Goal: Task Accomplishment & Management: Use online tool/utility

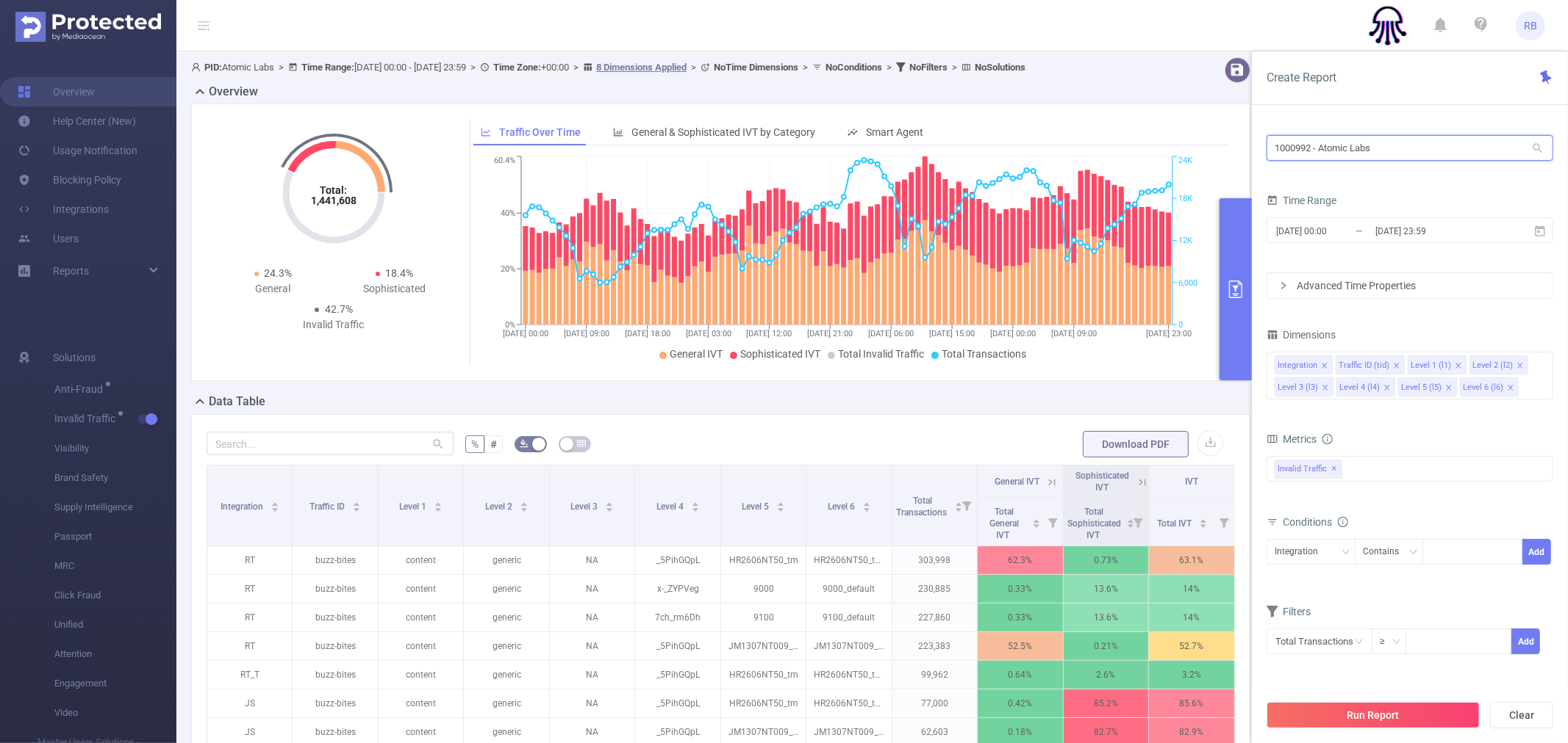
click at [1350, 146] on input "1000992 - Atomic Labs" at bounding box center [1409, 147] width 286 height 26
click at [1350, 146] on input "1000992 - Atomic Labs" at bounding box center [1409, 147] width 286 height 26
type input "s"
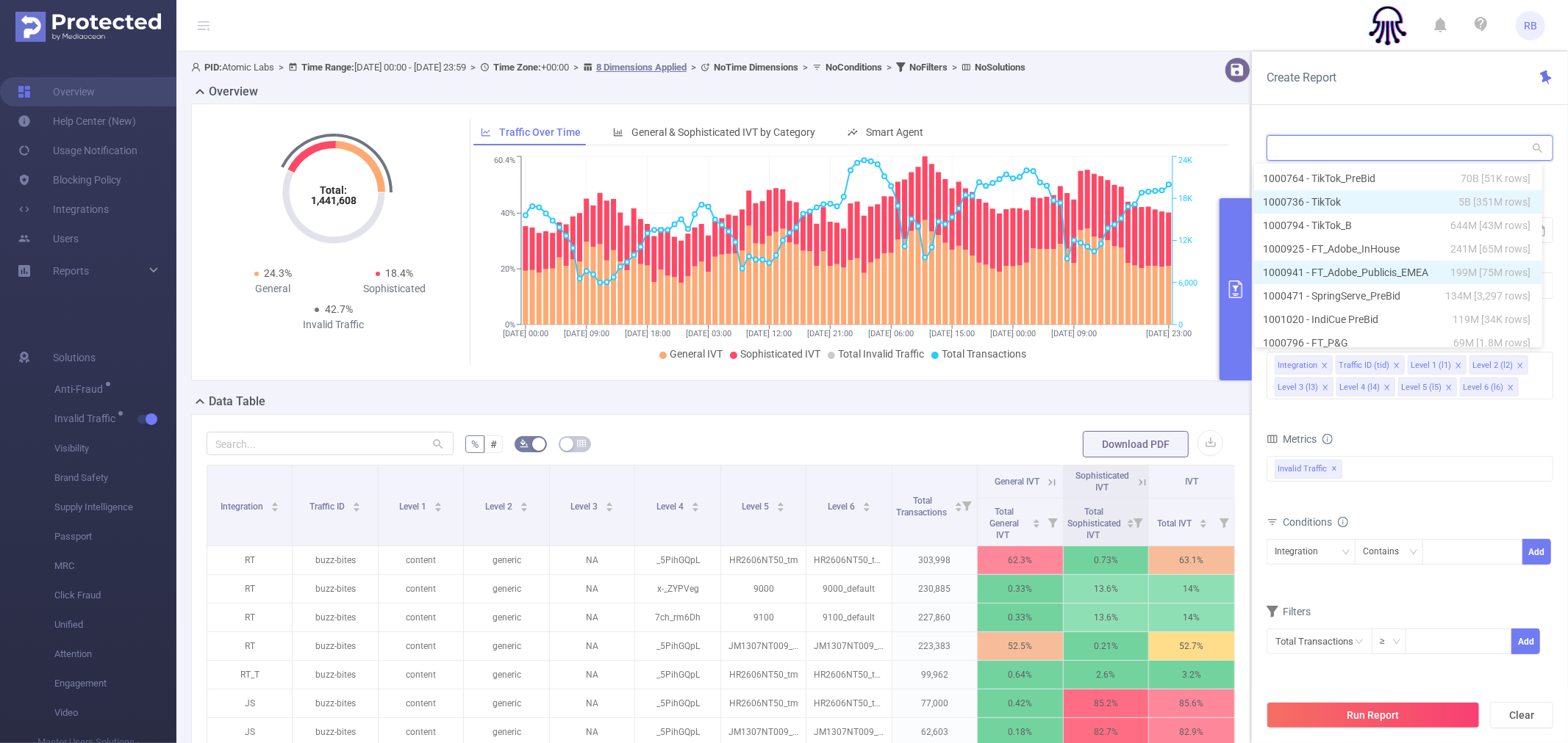
type input "y"
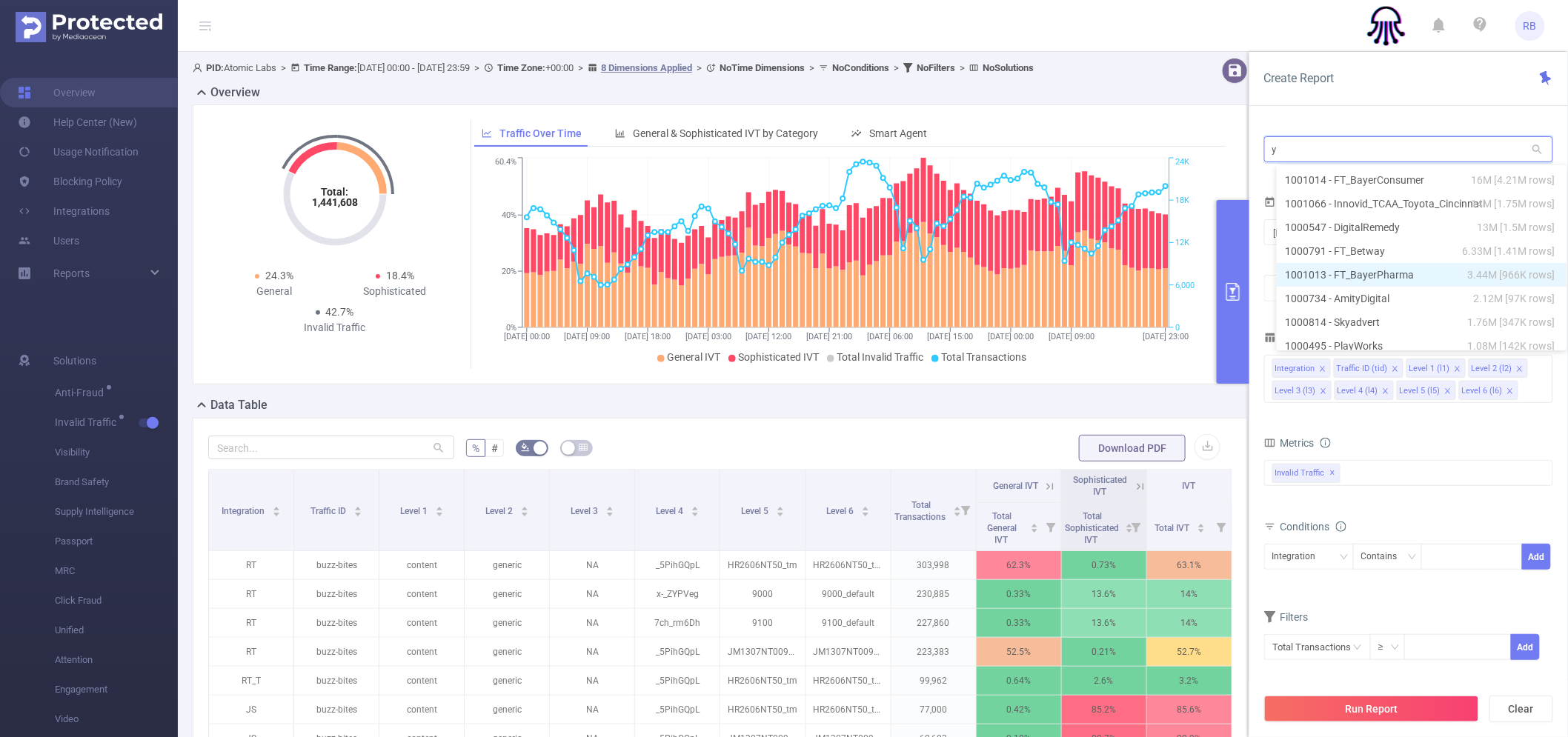
click at [1356, 272] on li "1001013 - FT_BayerPharma 3.44M [966K rows]" at bounding box center [1421, 274] width 291 height 24
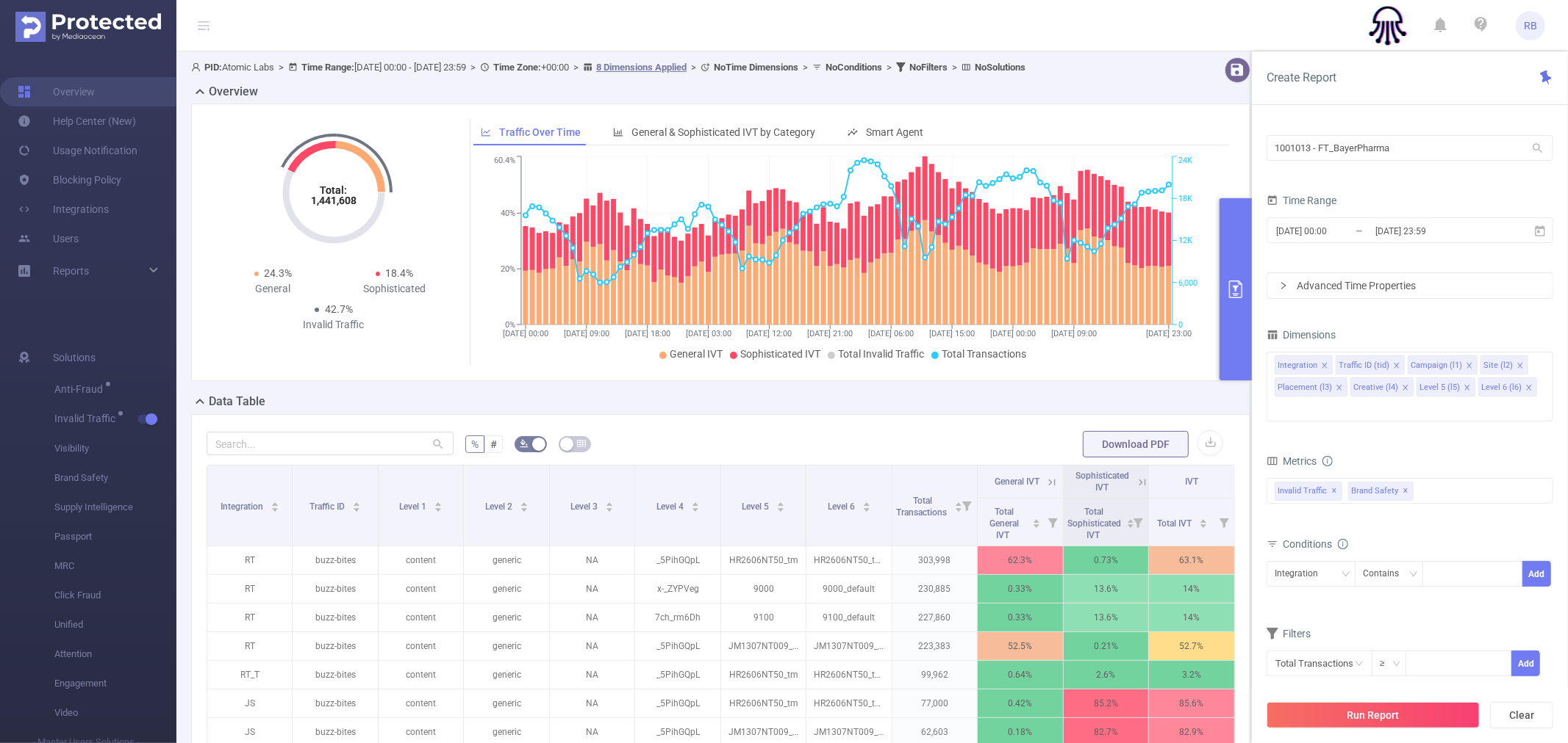
click at [1318, 703] on button "Run Report" at bounding box center [1373, 715] width 214 height 27
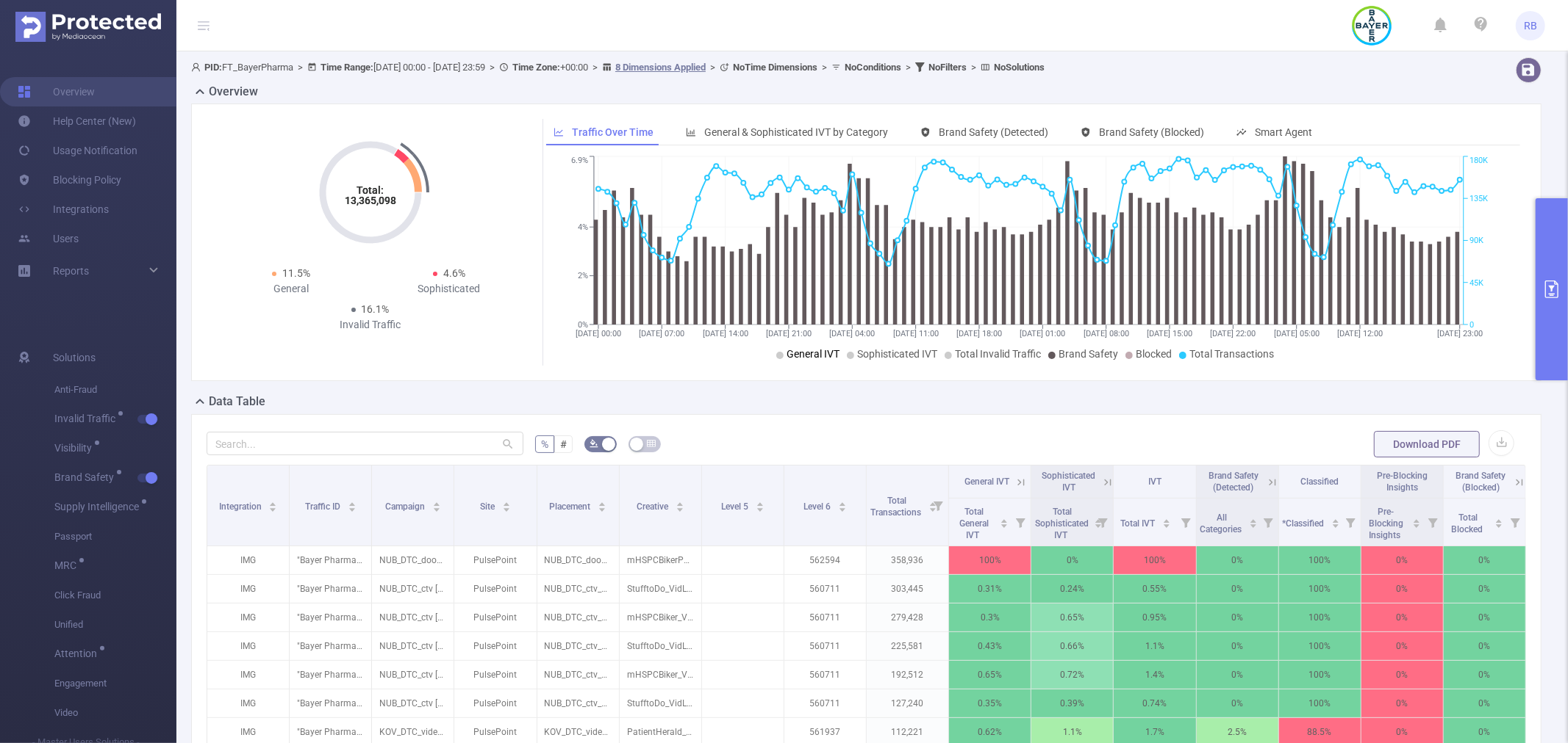
click at [812, 351] on span "General IVT" at bounding box center [812, 354] width 53 height 11
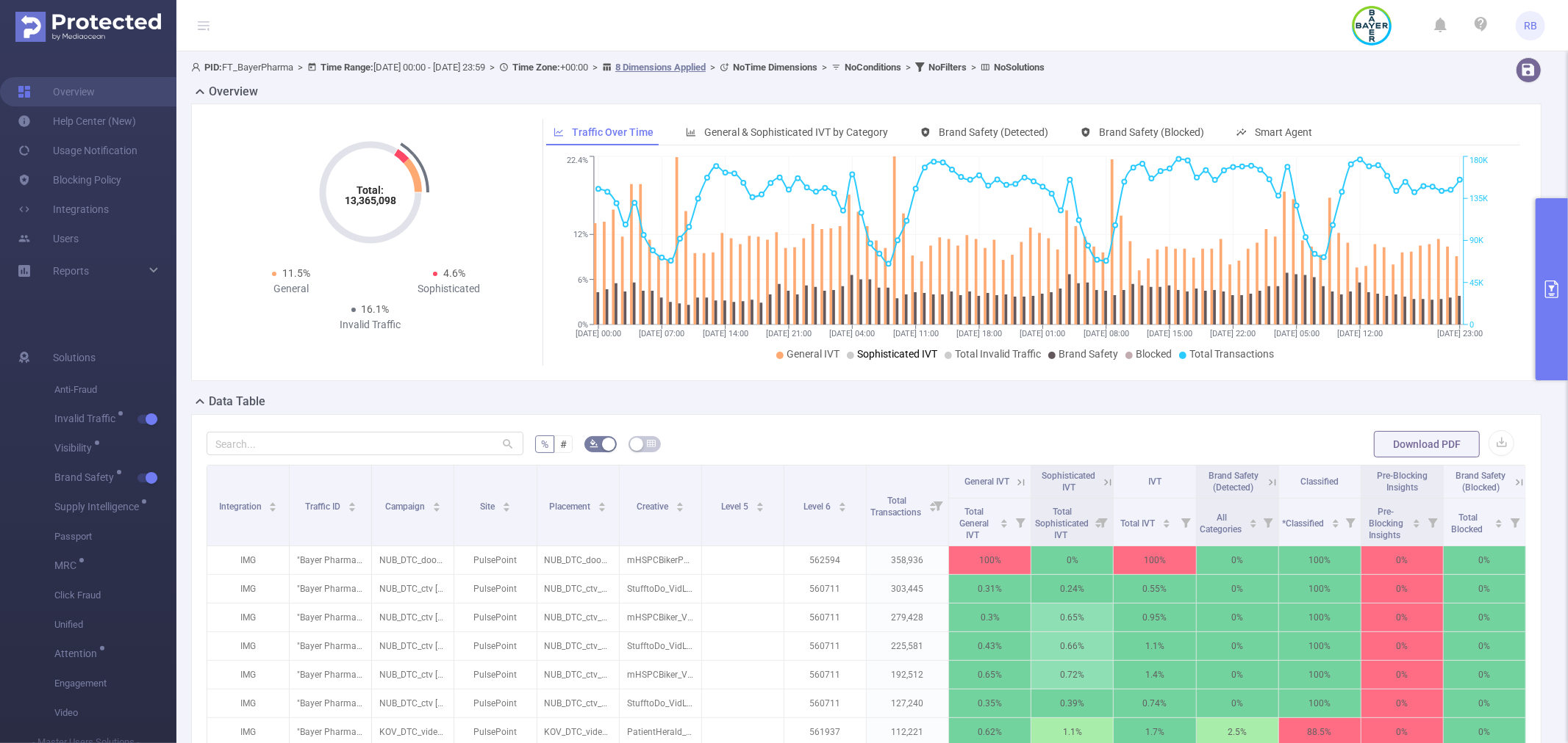
click at [894, 362] on li "Sophisticated IVT" at bounding box center [892, 354] width 90 height 15
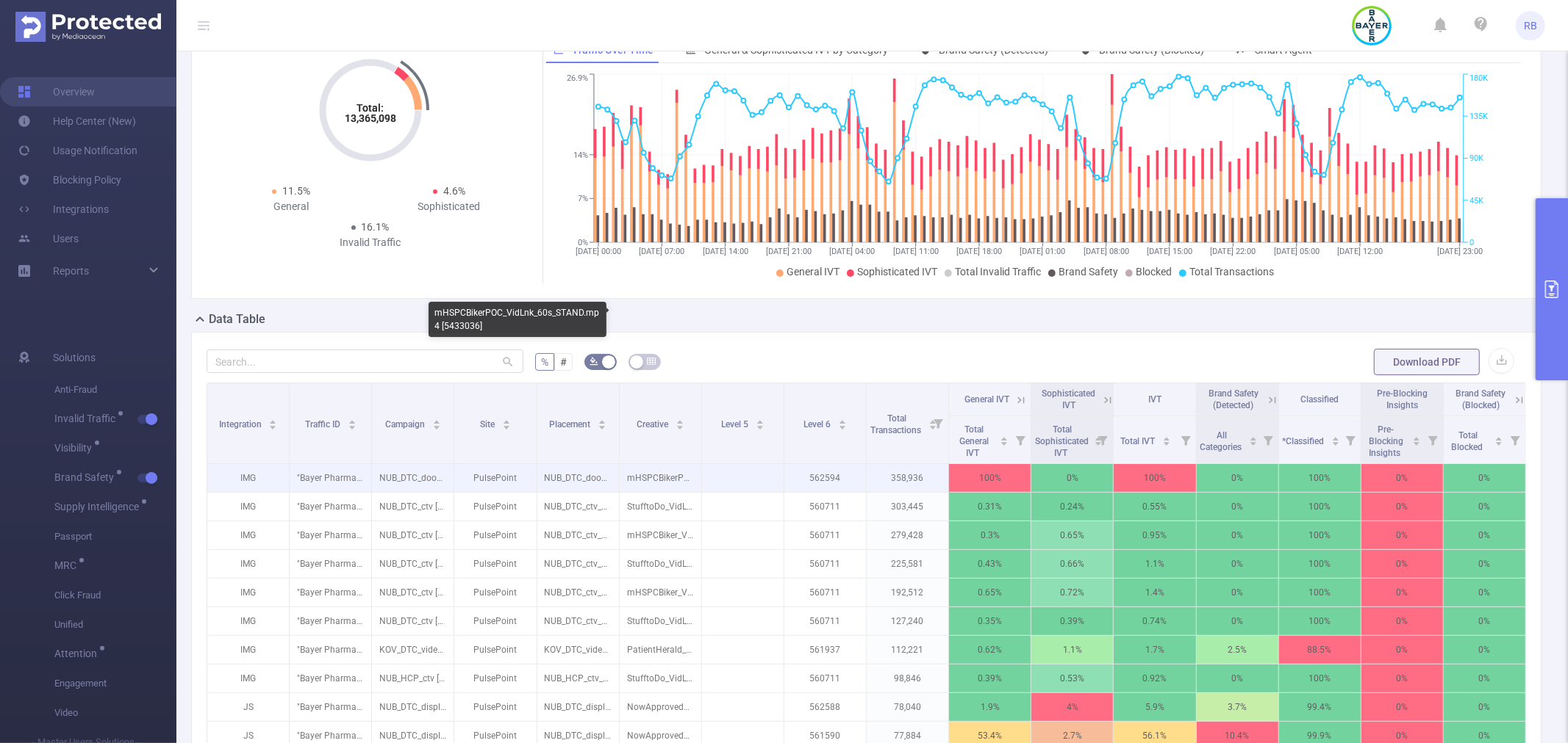
scroll to position [81, 0]
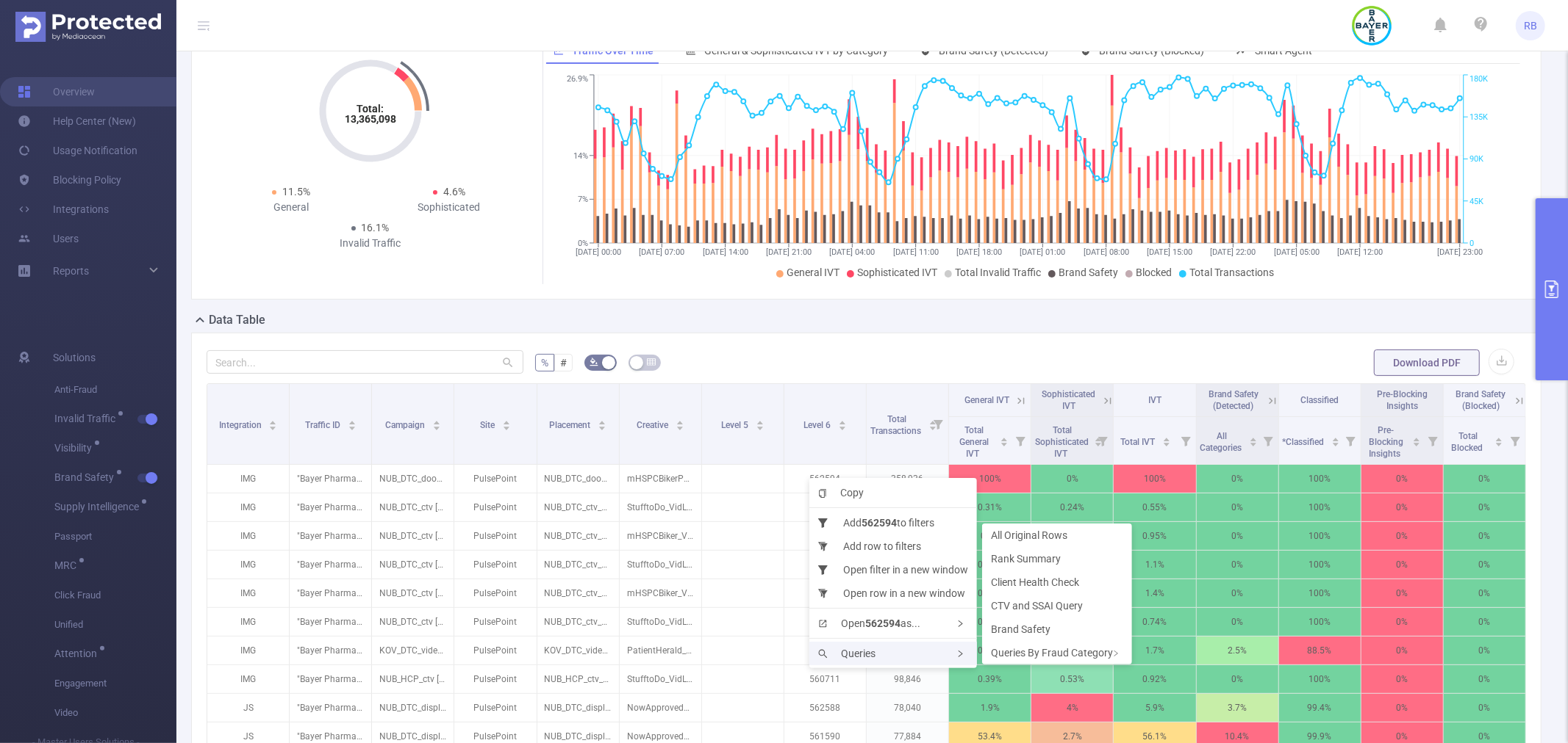
click at [851, 648] on span "Queries" at bounding box center [847, 654] width 57 height 11
click at [1053, 558] on span "Rank Summary" at bounding box center [1025, 559] width 70 height 11
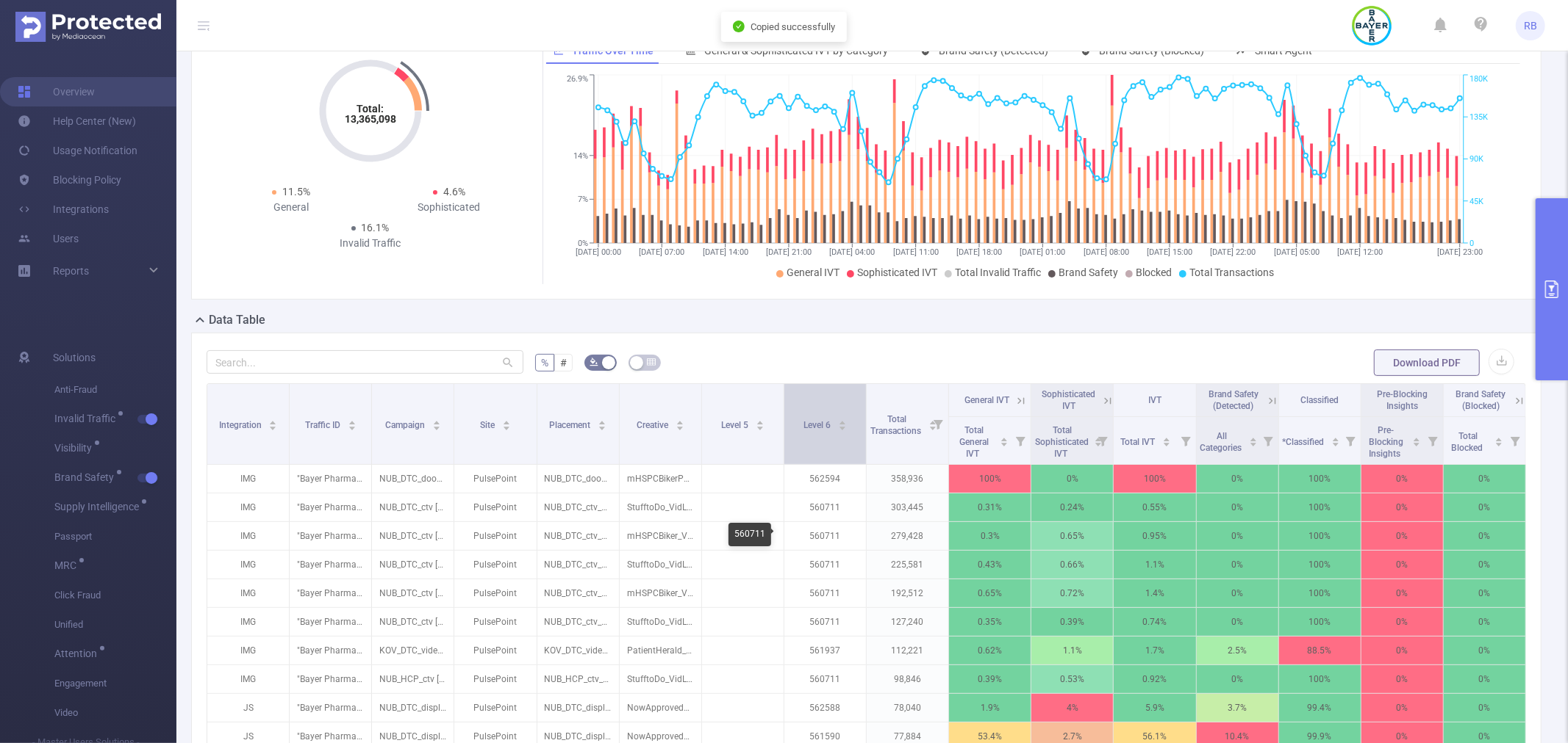
scroll to position [0, 0]
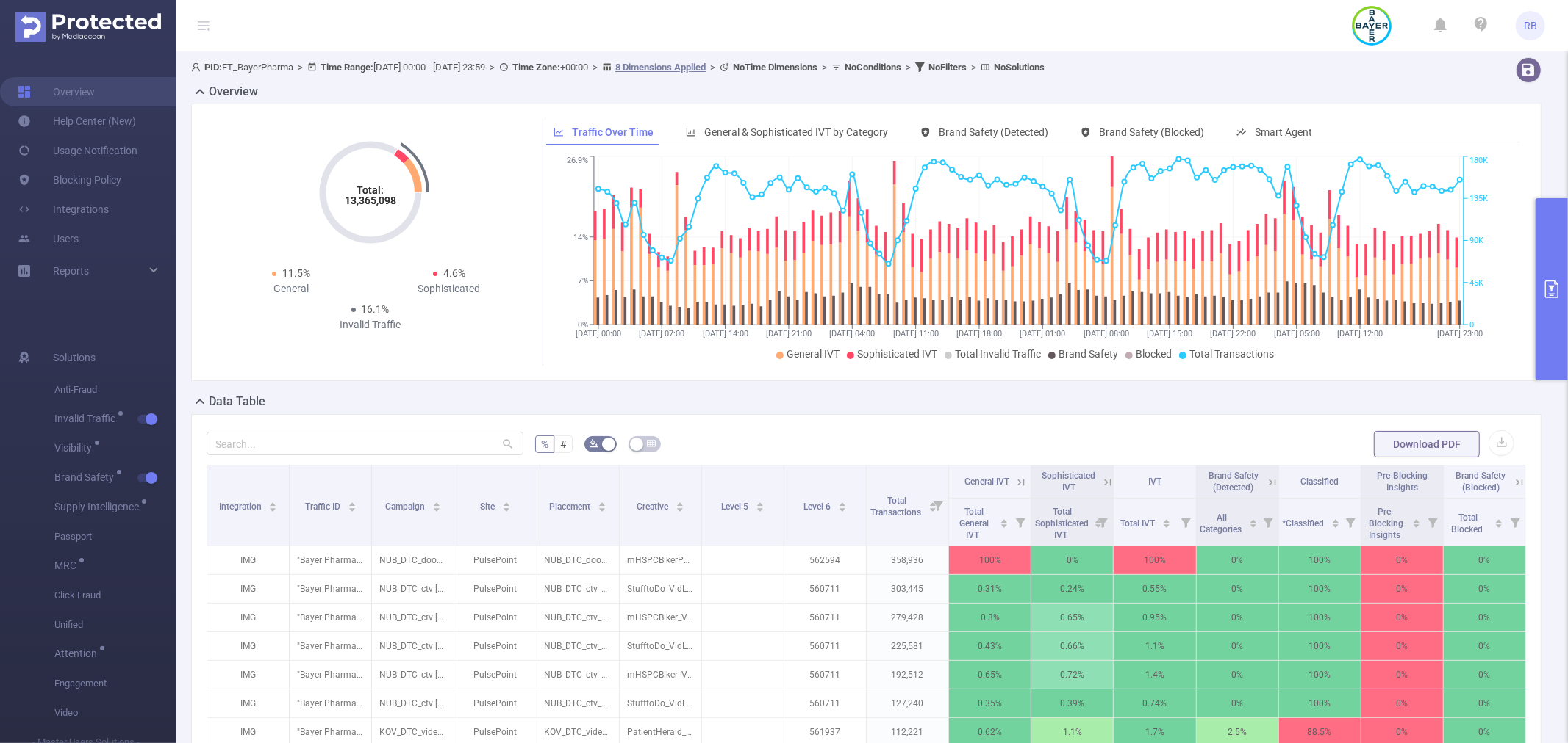
click at [1544, 245] on button "primary" at bounding box center [1552, 289] width 33 height 182
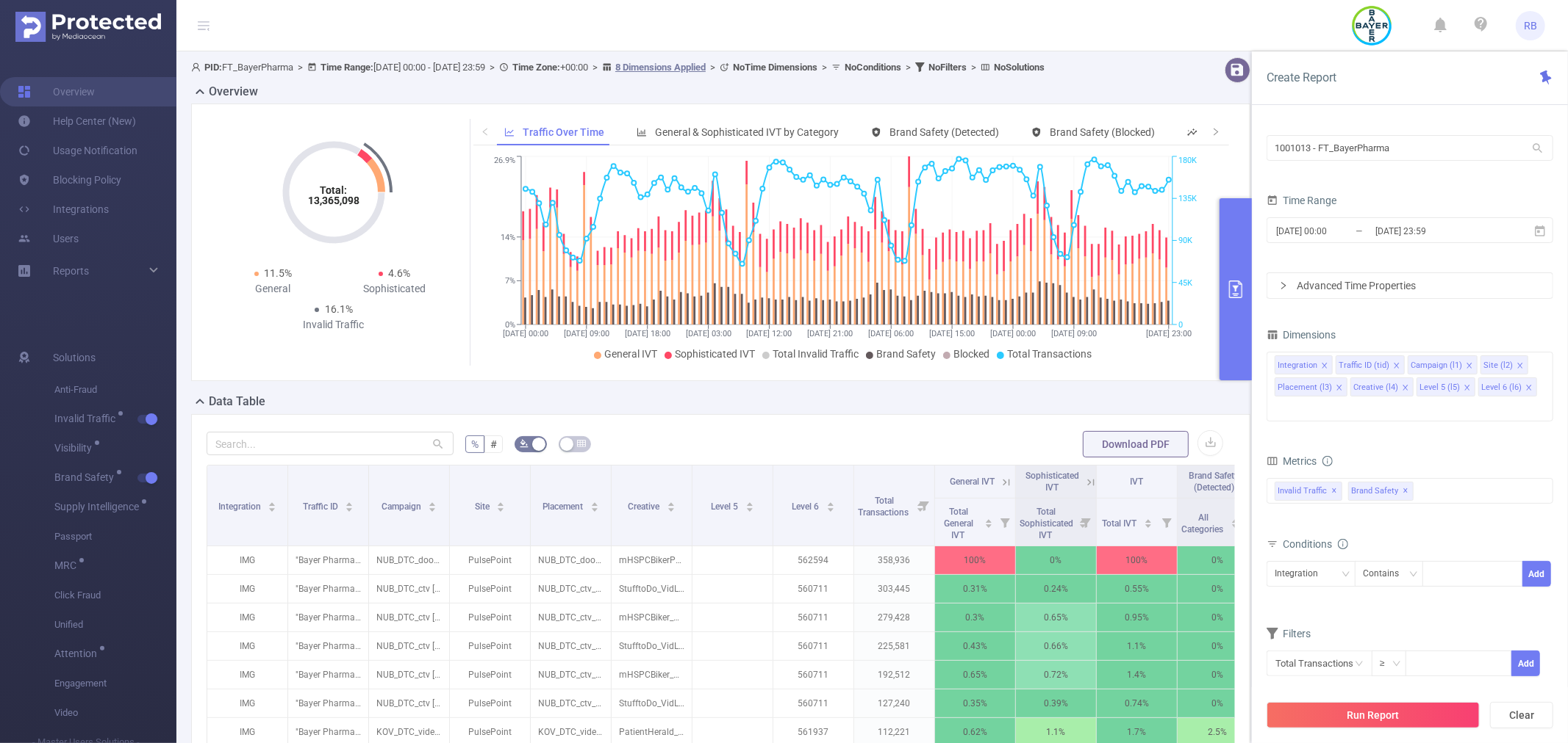
click at [936, 393] on div "Total: 13,365,098 Total: 13,365,098 11.5% General 4.6% Sophisticated 16.1% Inva…" at bounding box center [720, 248] width 1071 height 289
click at [1244, 324] on button "primary" at bounding box center [1236, 289] width 33 height 182
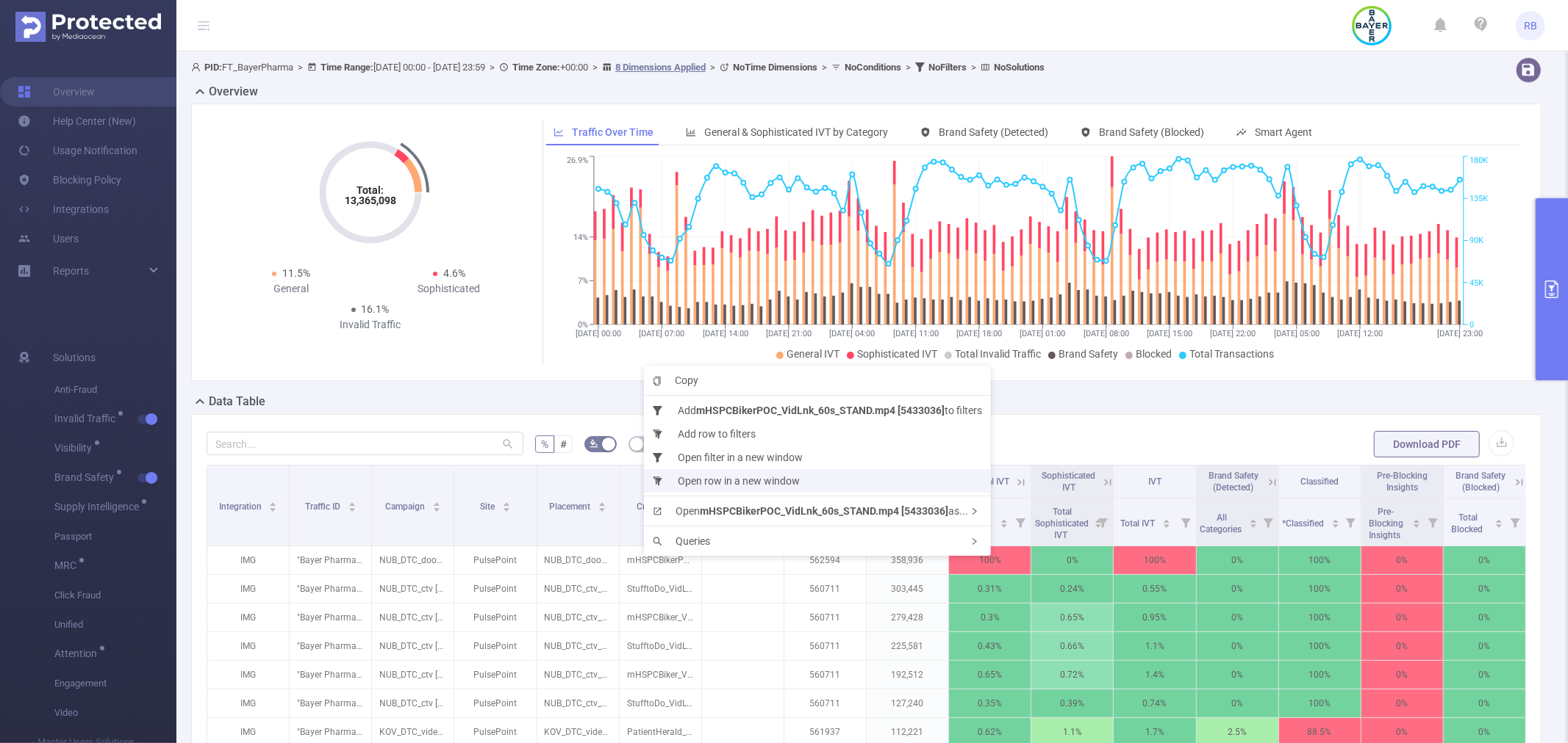
click at [738, 480] on li "Open row in a new window" at bounding box center [817, 481] width 347 height 24
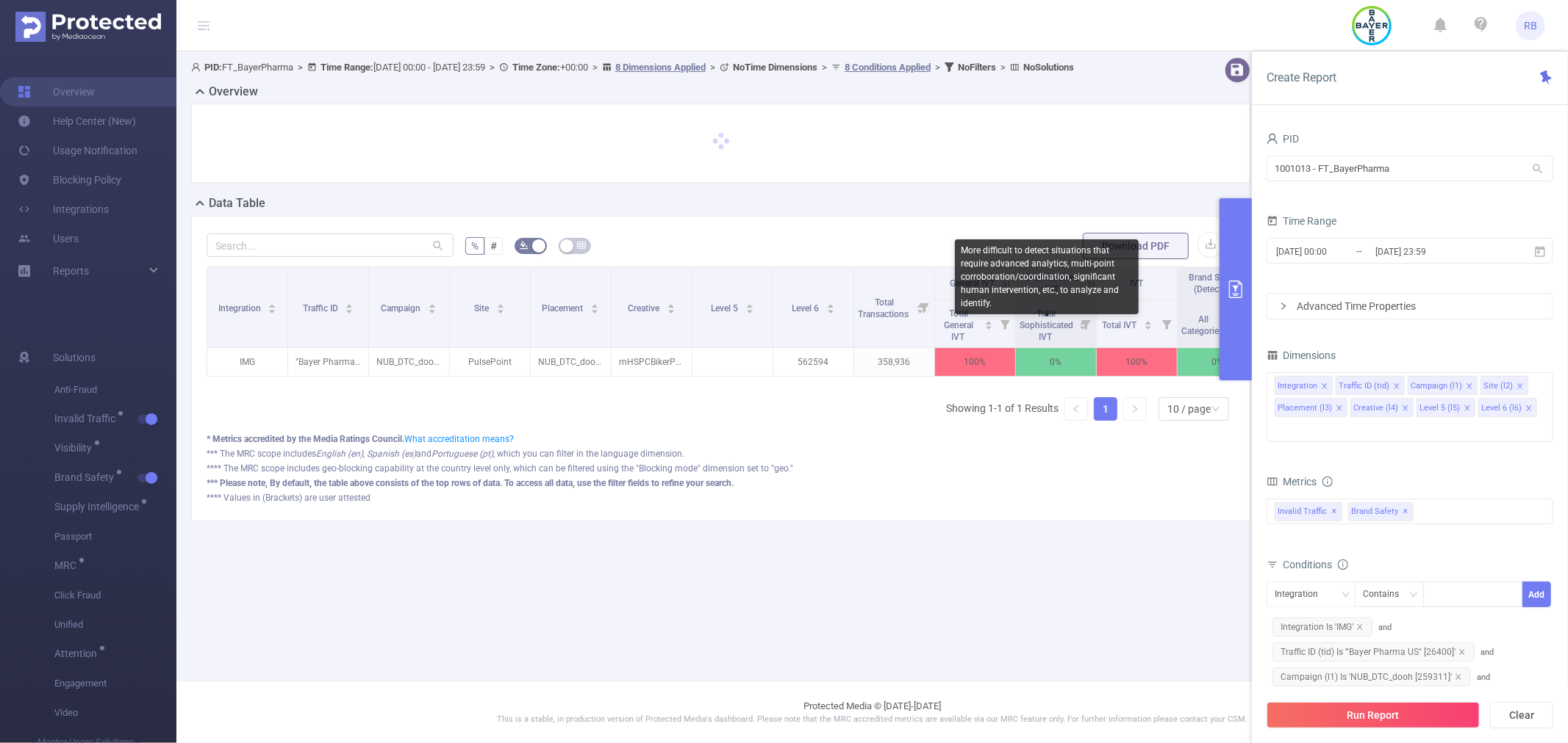
click at [1002, 295] on div "More difficult to detect situations that require advanced analytics, multi-poin…" at bounding box center [1047, 277] width 184 height 75
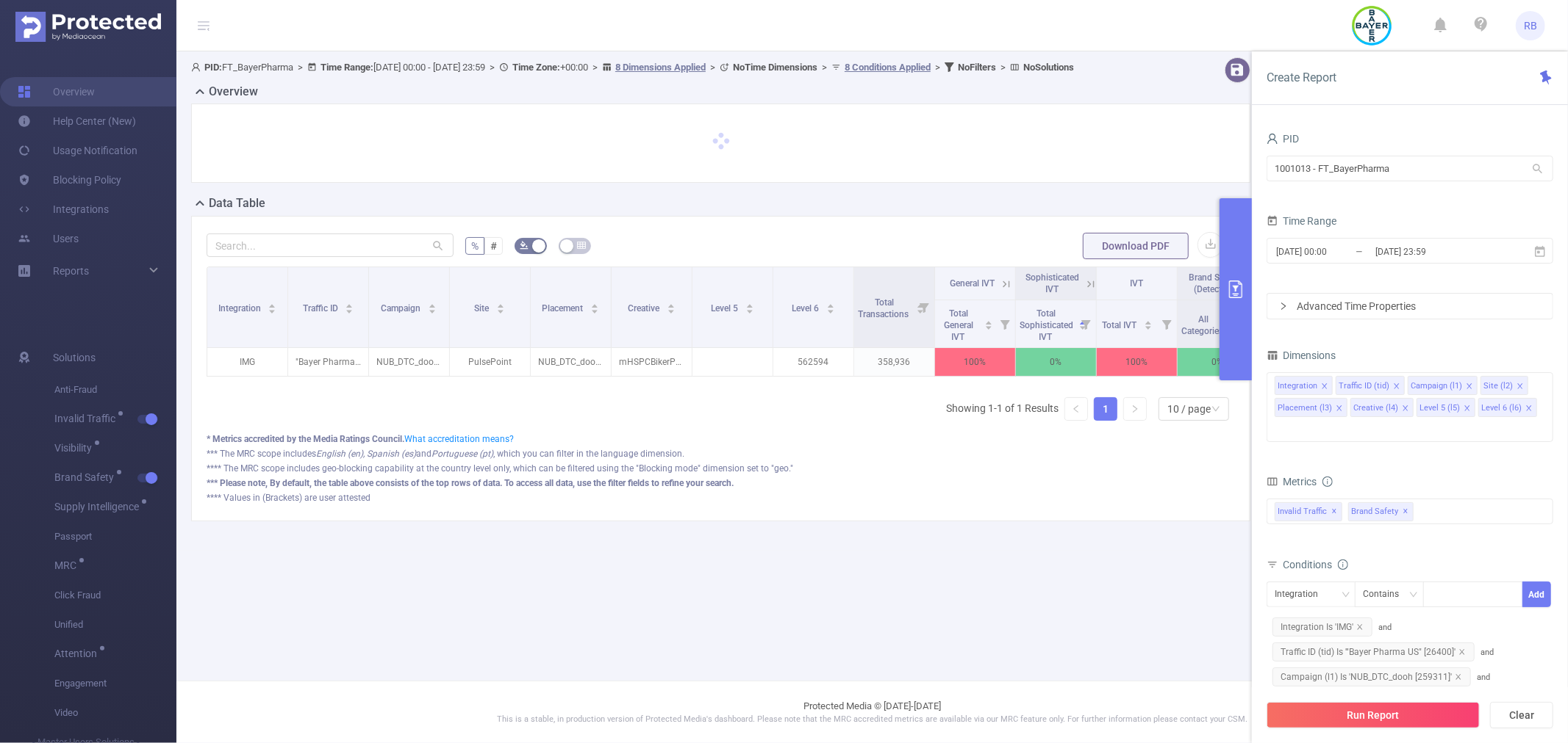
click at [879, 194] on div at bounding box center [720, 148] width 1071 height 91
click at [1005, 291] on icon at bounding box center [1006, 284] width 13 height 13
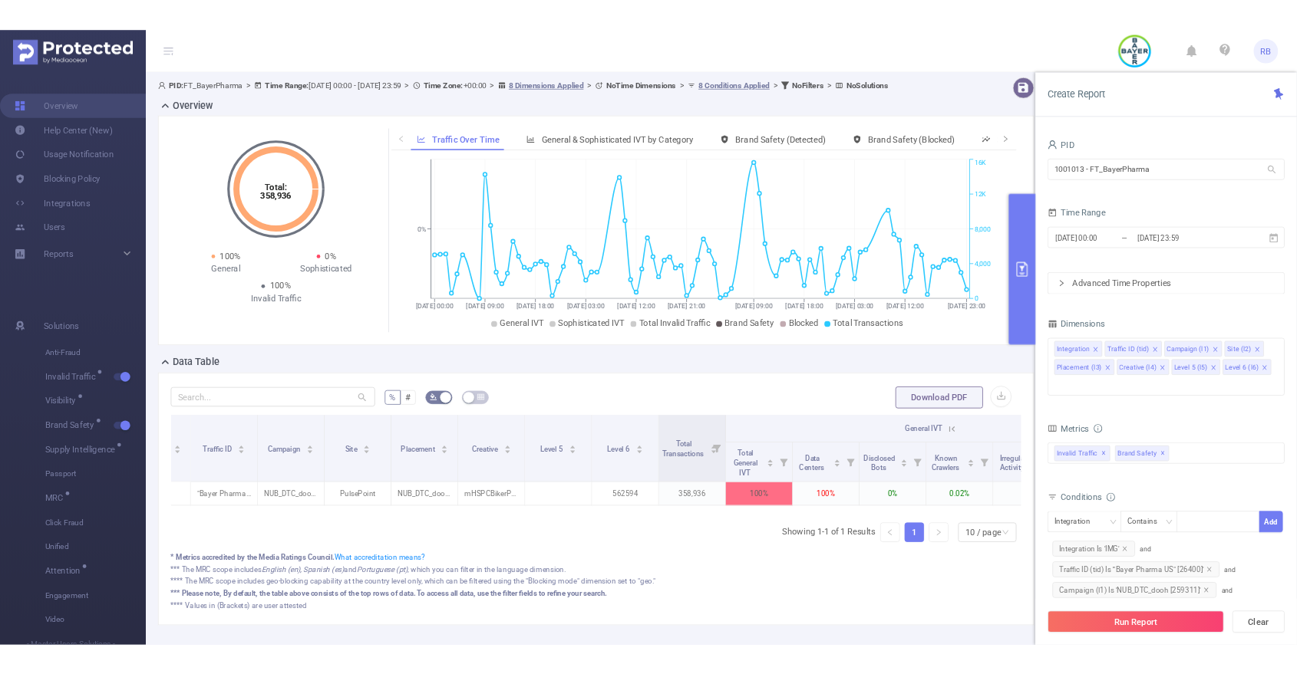
scroll to position [0, 63]
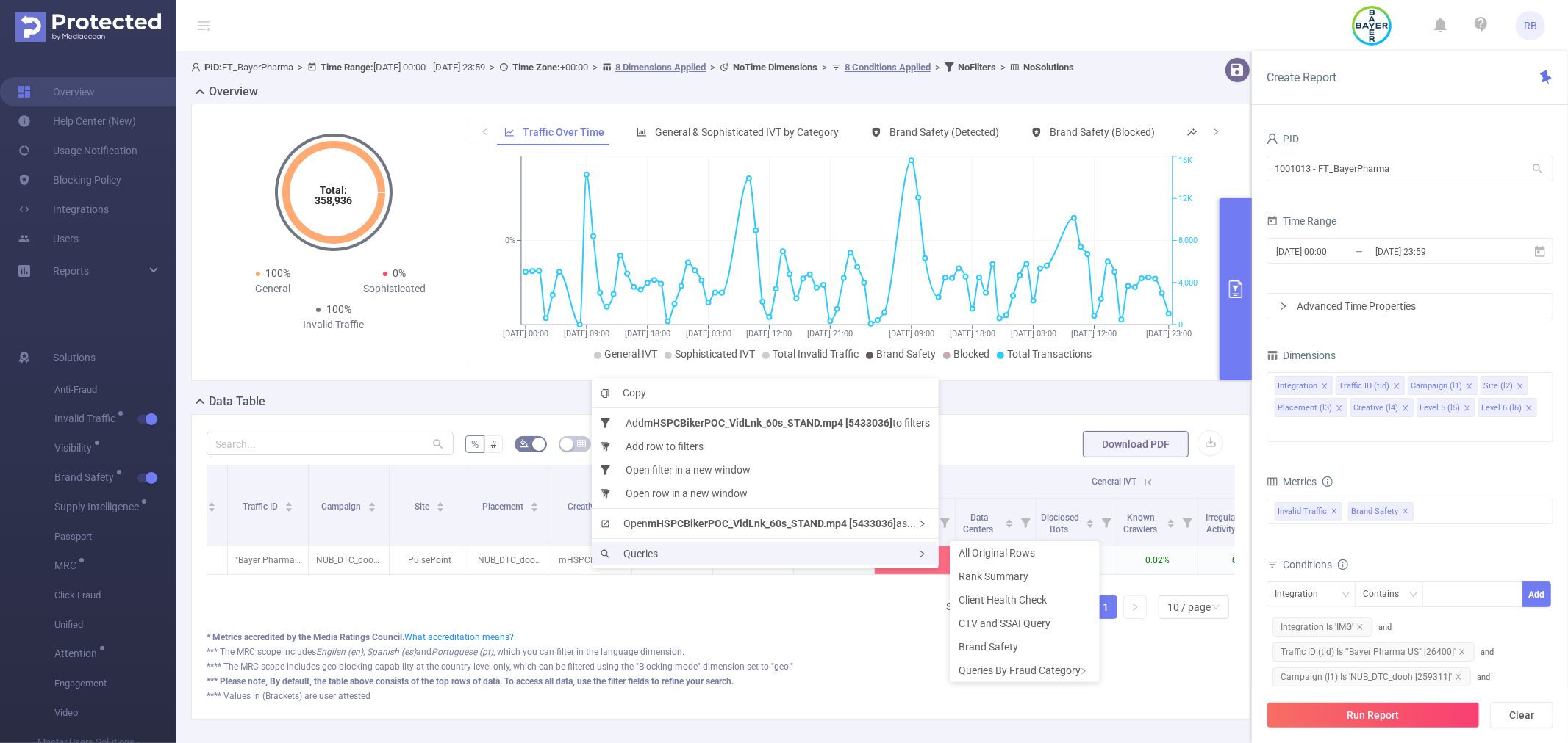
click at [677, 558] on div "Queries" at bounding box center [765, 553] width 347 height 24
click at [989, 573] on span "Rank Summary" at bounding box center [992, 576] width 70 height 11
click at [625, 552] on span "Queries" at bounding box center [629, 558] width 57 height 11
click at [999, 622] on span "CTV and SSAI Query" at bounding box center [1004, 628] width 92 height 11
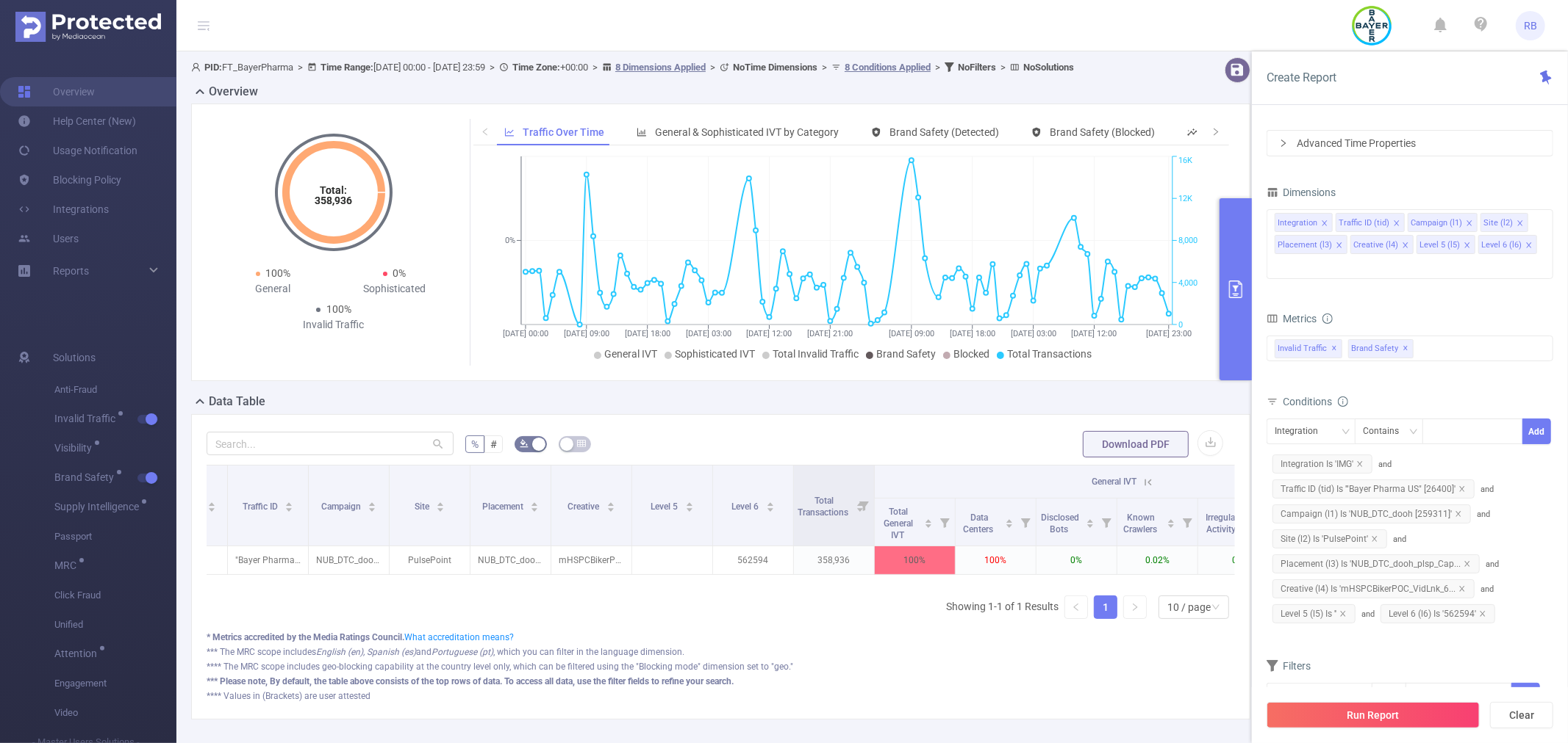
click at [1237, 341] on button "primary" at bounding box center [1236, 289] width 33 height 182
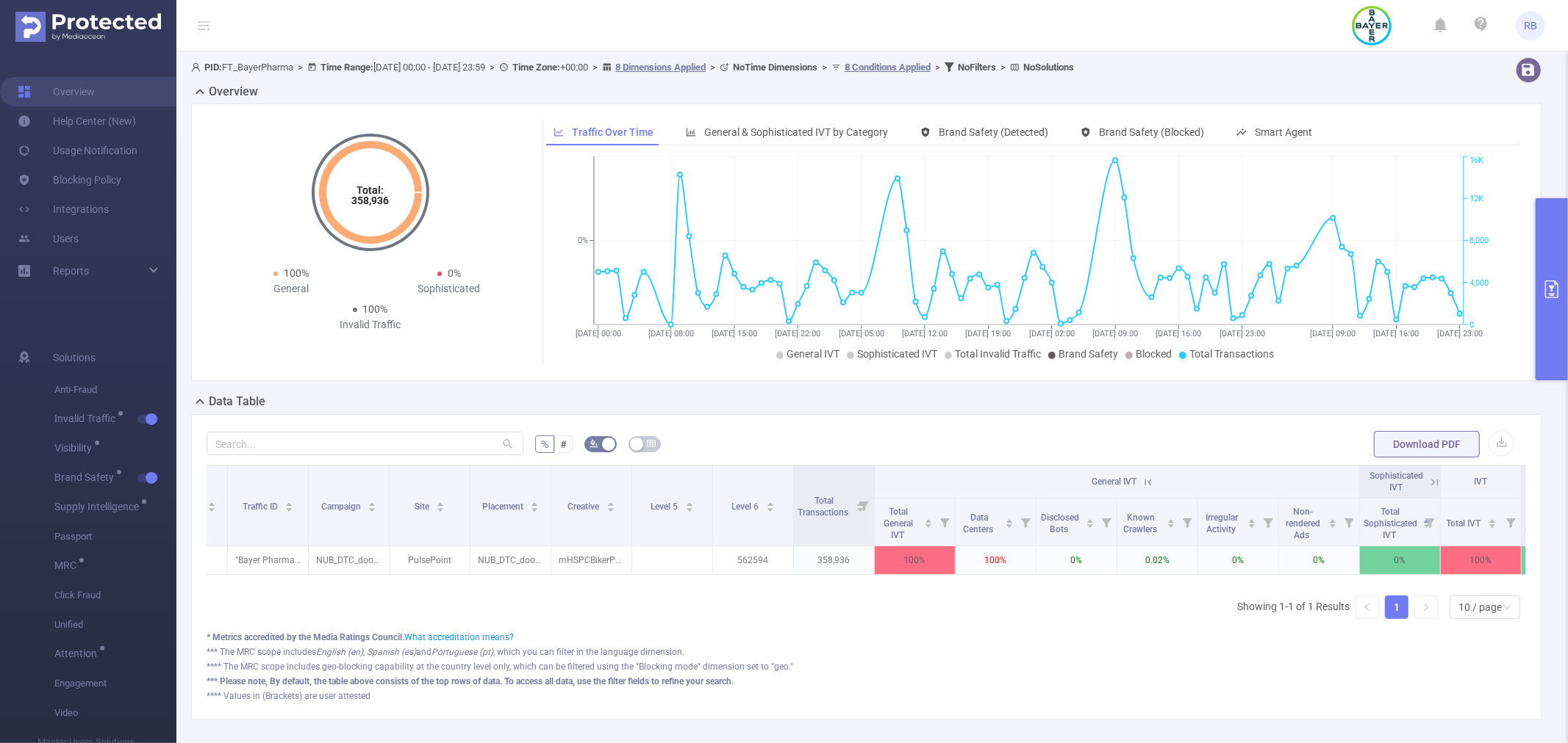
click at [481, 146] on div "Total: 358,936 Total: 358,936 100% General 0% Sophisticated 100% Invalid Traffic" at bounding box center [370, 228] width 315 height 219
click at [1557, 222] on button "primary" at bounding box center [1552, 289] width 33 height 182
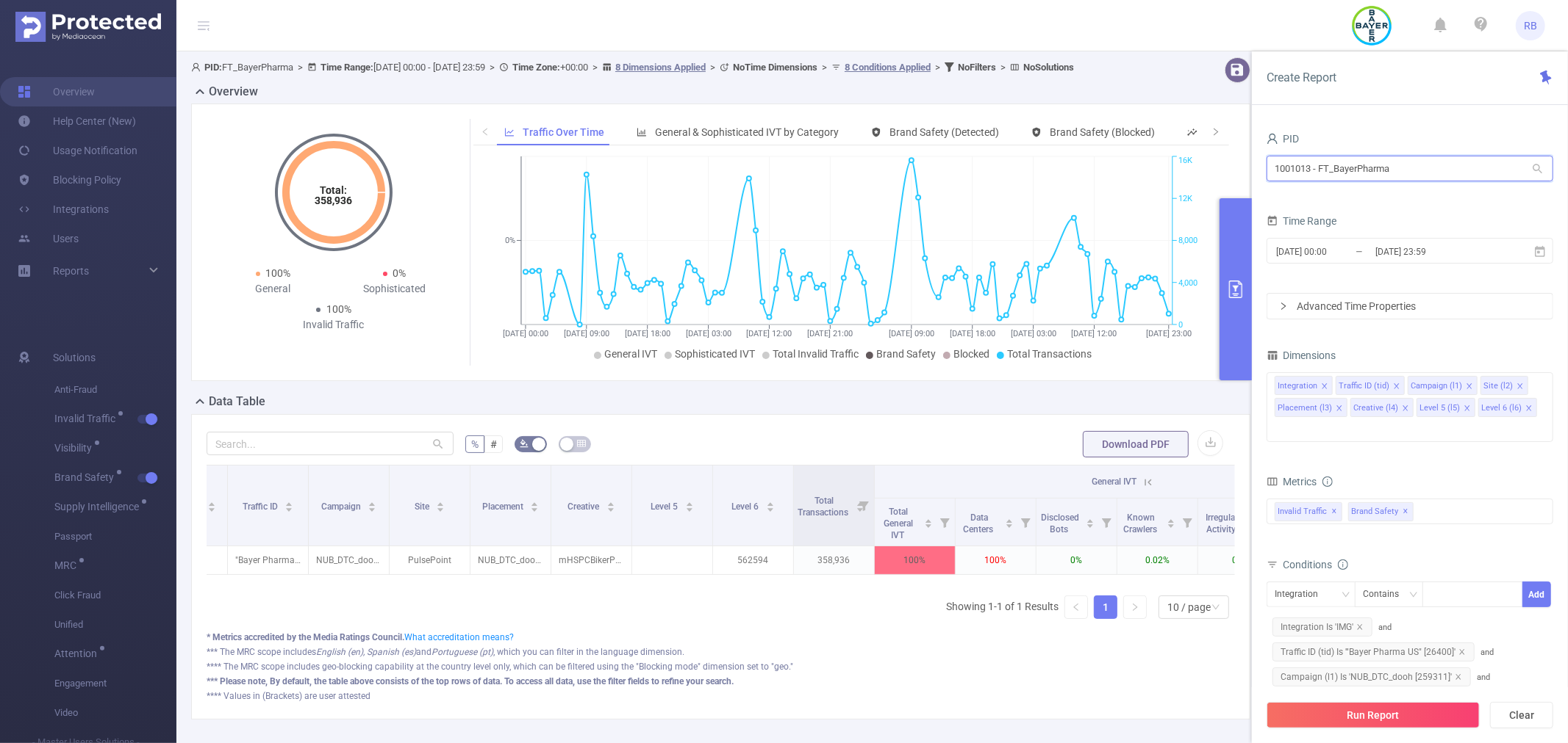
click at [1329, 177] on input "1001013 - FT_BayerPharma" at bounding box center [1409, 169] width 286 height 26
click at [430, 570] on p "PulsePoint" at bounding box center [430, 560] width 80 height 28
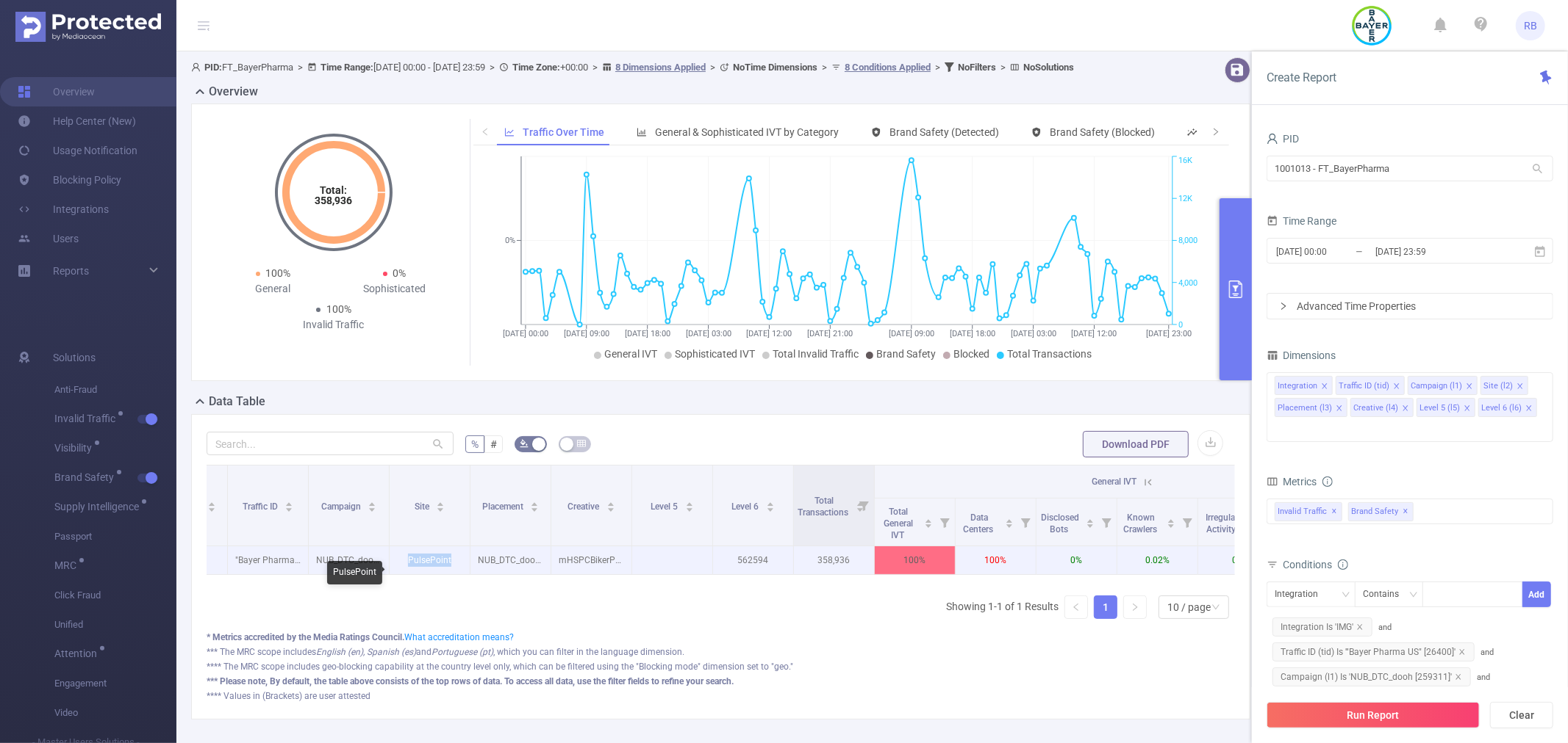
click at [430, 570] on p "PulsePoint" at bounding box center [430, 560] width 80 height 28
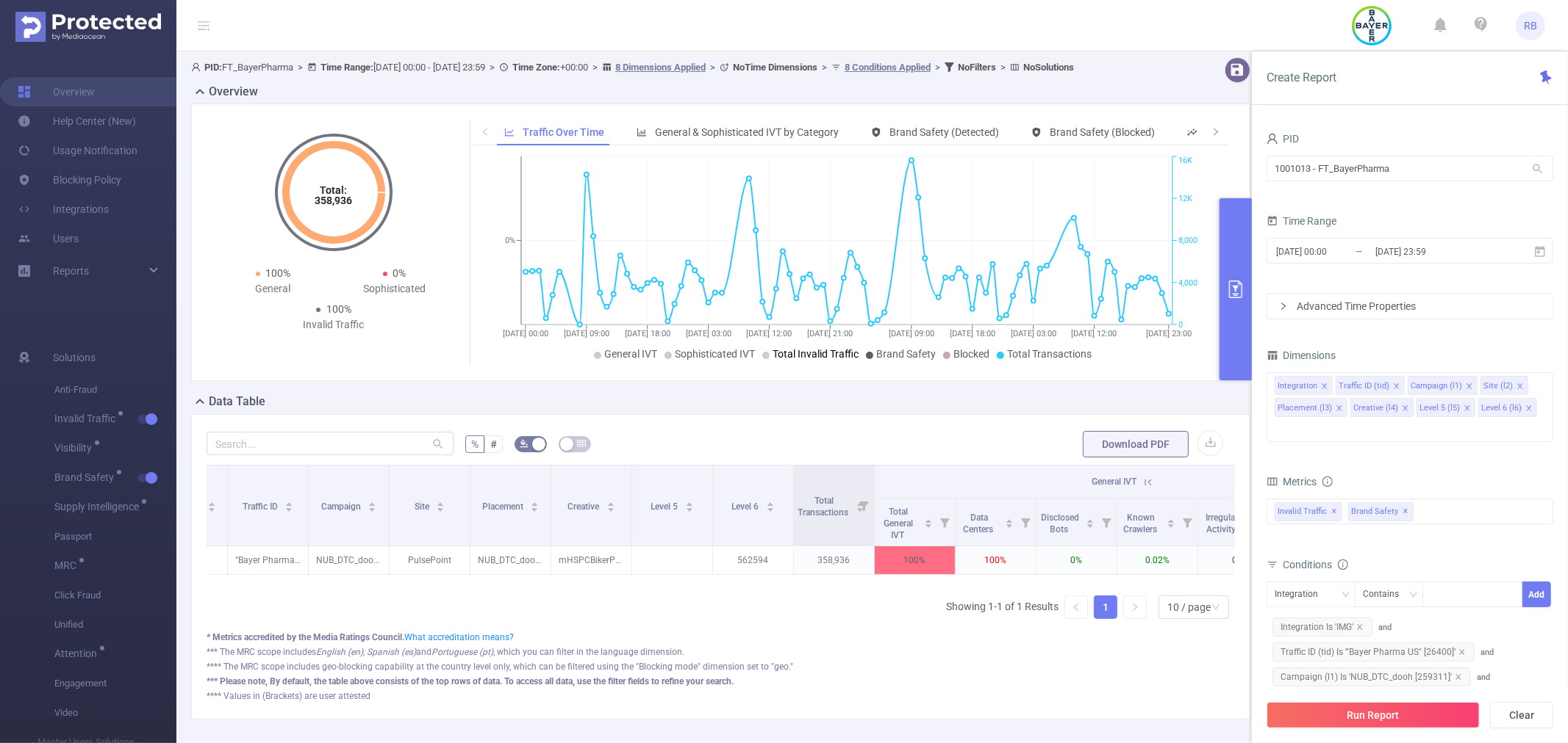
click at [514, 631] on div "Integration Traffic ID Campaign Site Placement Creative Level 5 Level 6 Total T…" at bounding box center [720, 548] width 1028 height 166
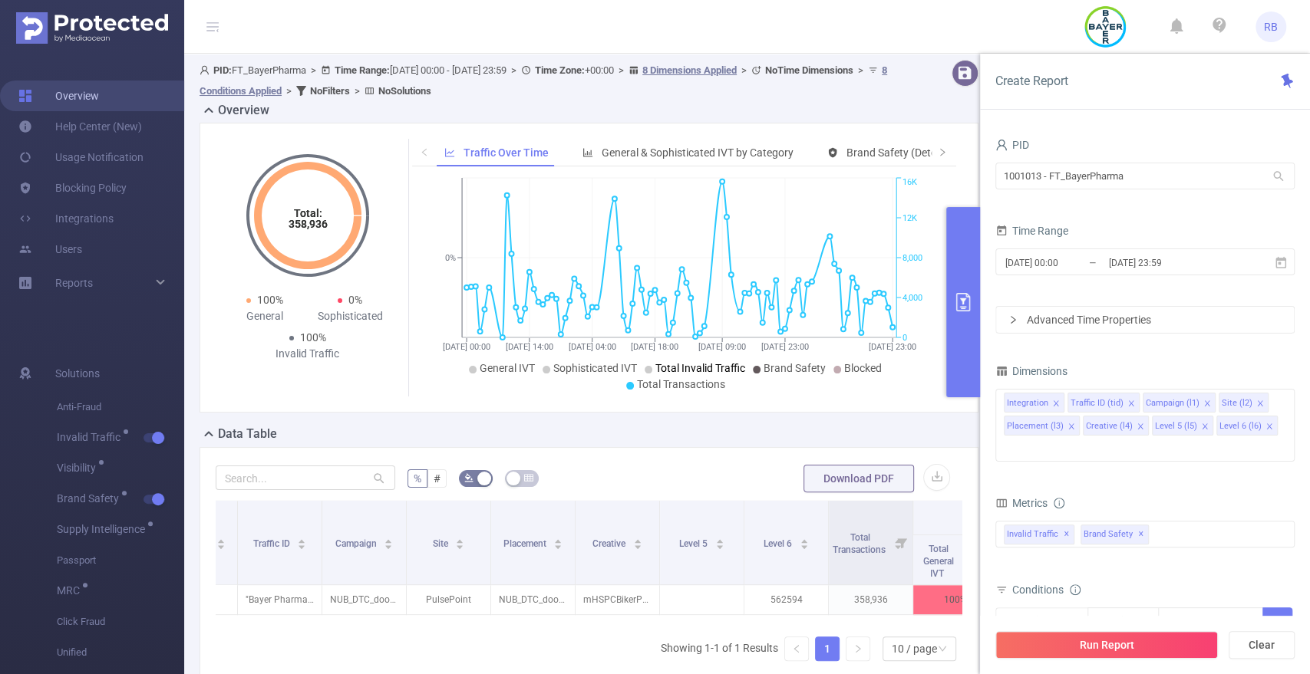
click at [91, 91] on link "Overview" at bounding box center [58, 96] width 81 height 31
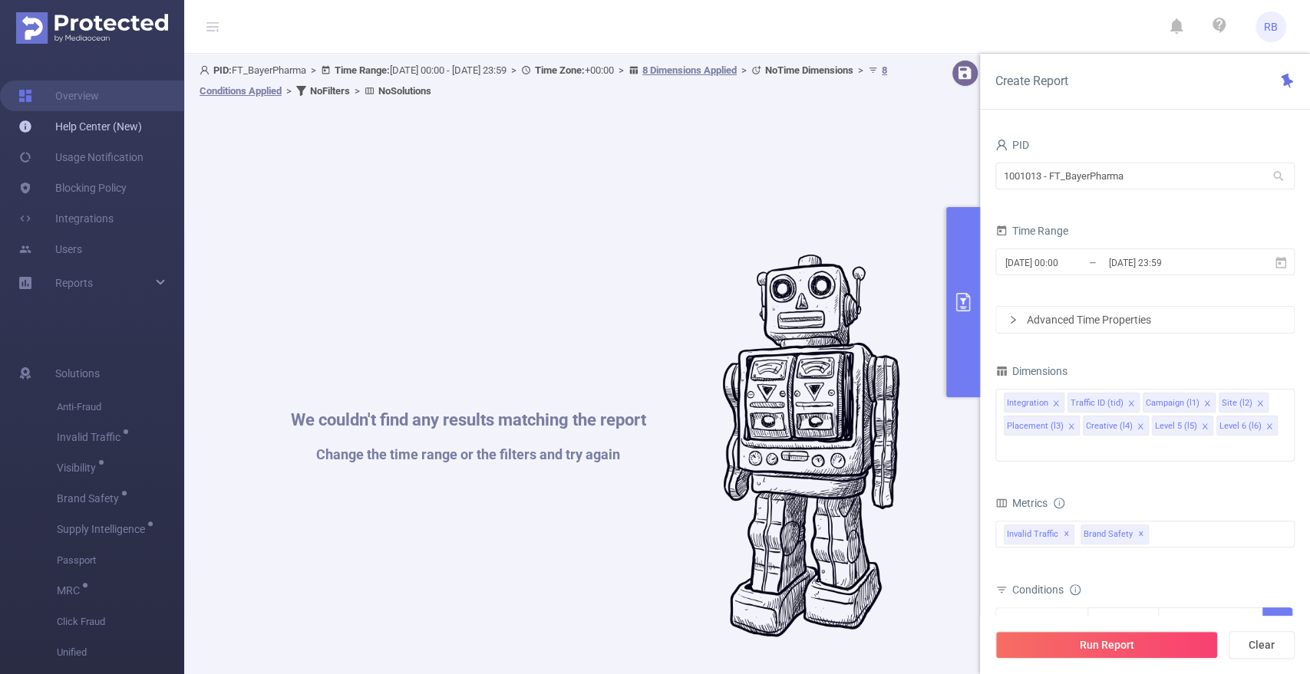
click at [93, 125] on link "Help Center (New)" at bounding box center [80, 126] width 124 height 31
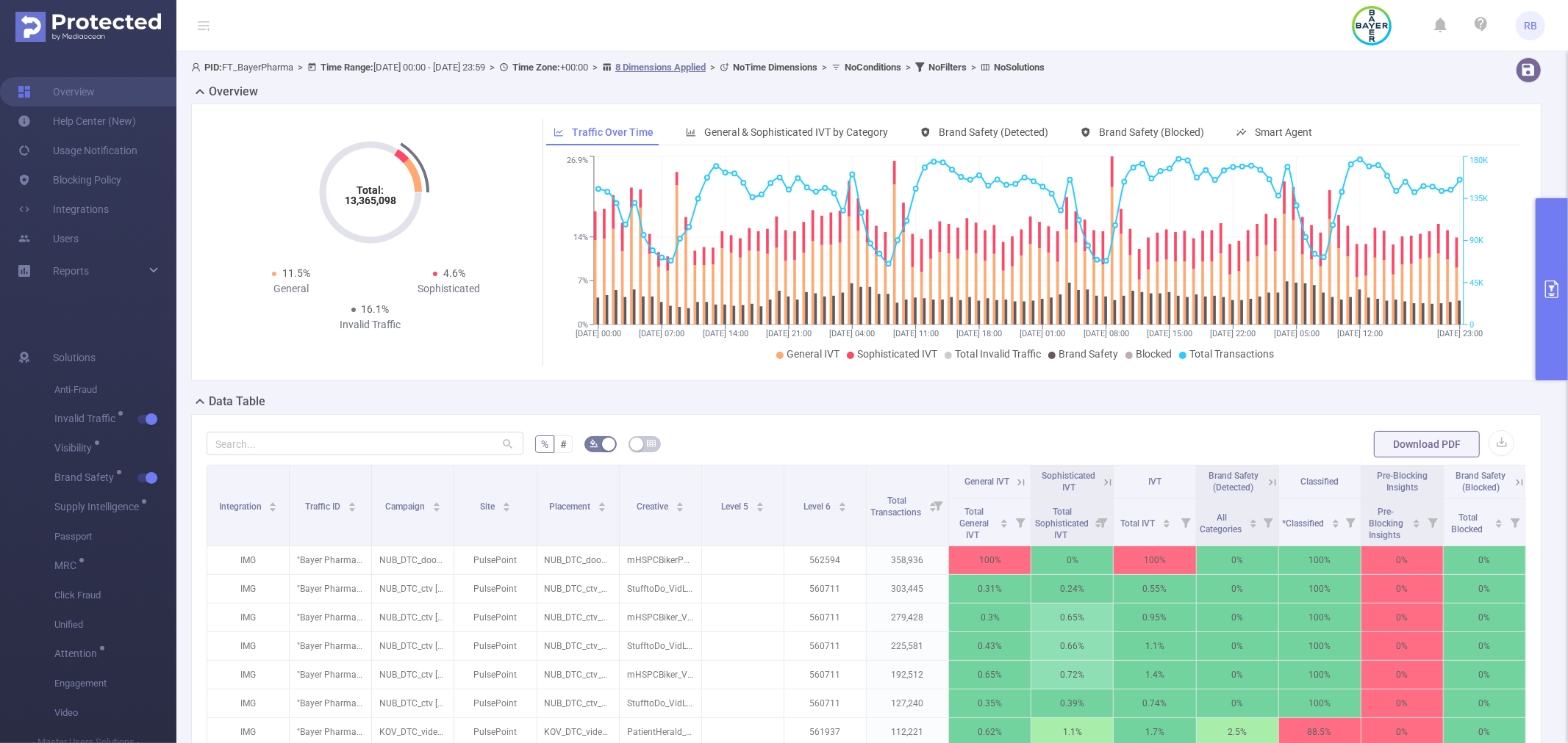
click at [1556, 321] on button "primary" at bounding box center [1552, 289] width 33 height 182
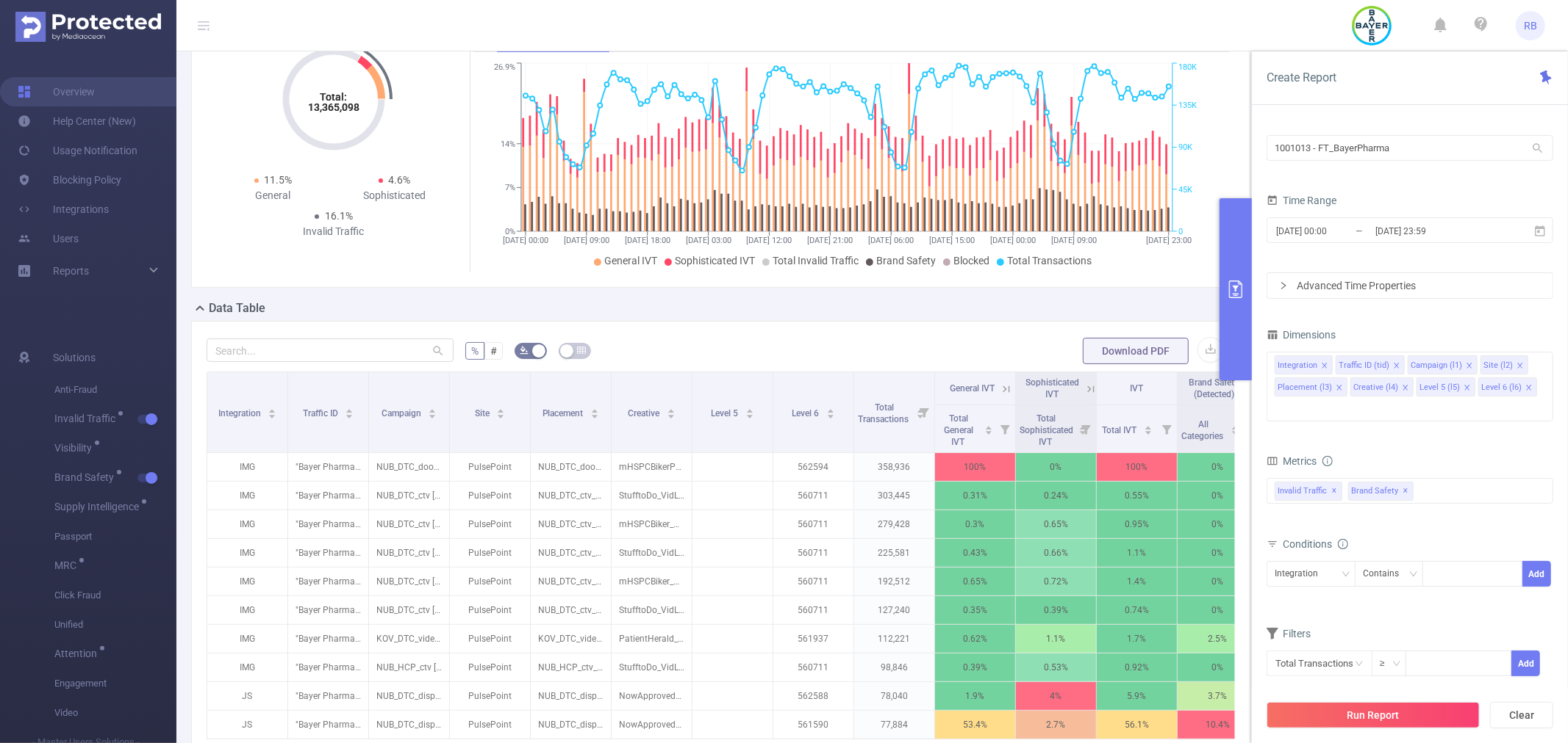
scroll to position [244, 0]
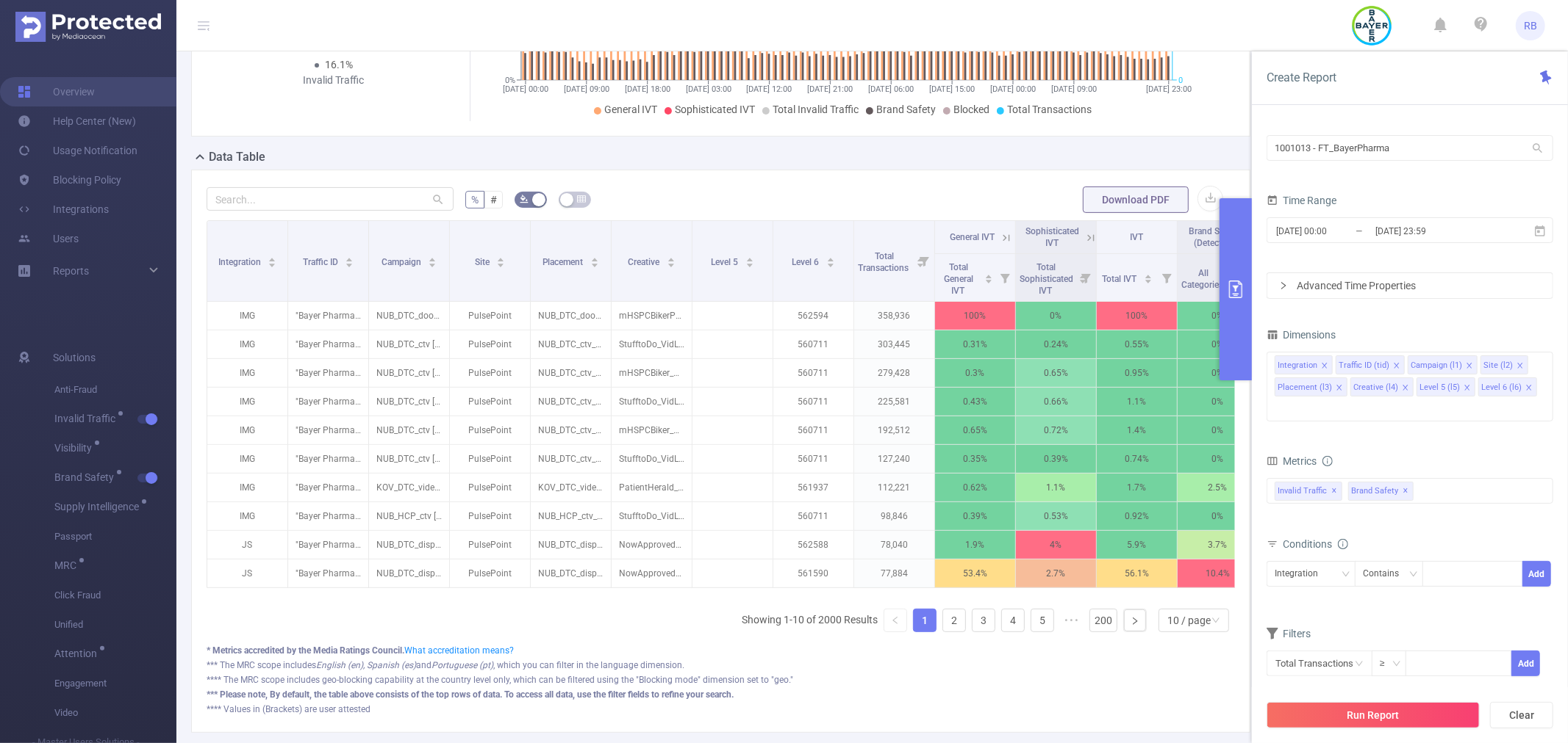
click at [1372, 258] on form "PID 1001013 - FT_BayerPharma 1001013 - FT_BayerPharma Time Range [DATE] 00:00 _…" at bounding box center [1409, 203] width 286 height 191
click at [1363, 236] on input "[DATE] 00:00" at bounding box center [1333, 231] width 119 height 20
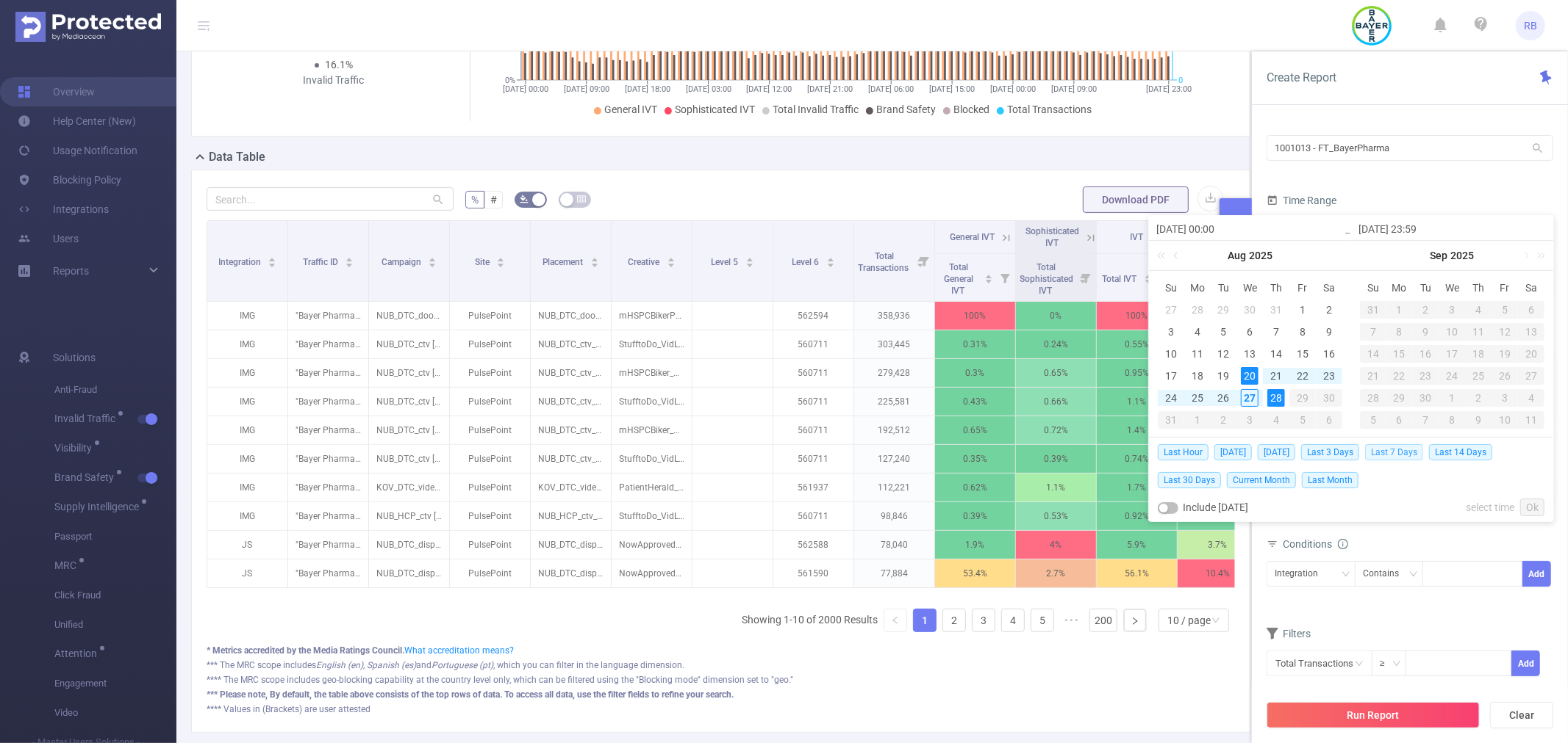
click at [1410, 452] on span "Last 7 Days" at bounding box center [1394, 452] width 58 height 16
type input "[DATE] 00:00"
type input "[DATE] 23:59"
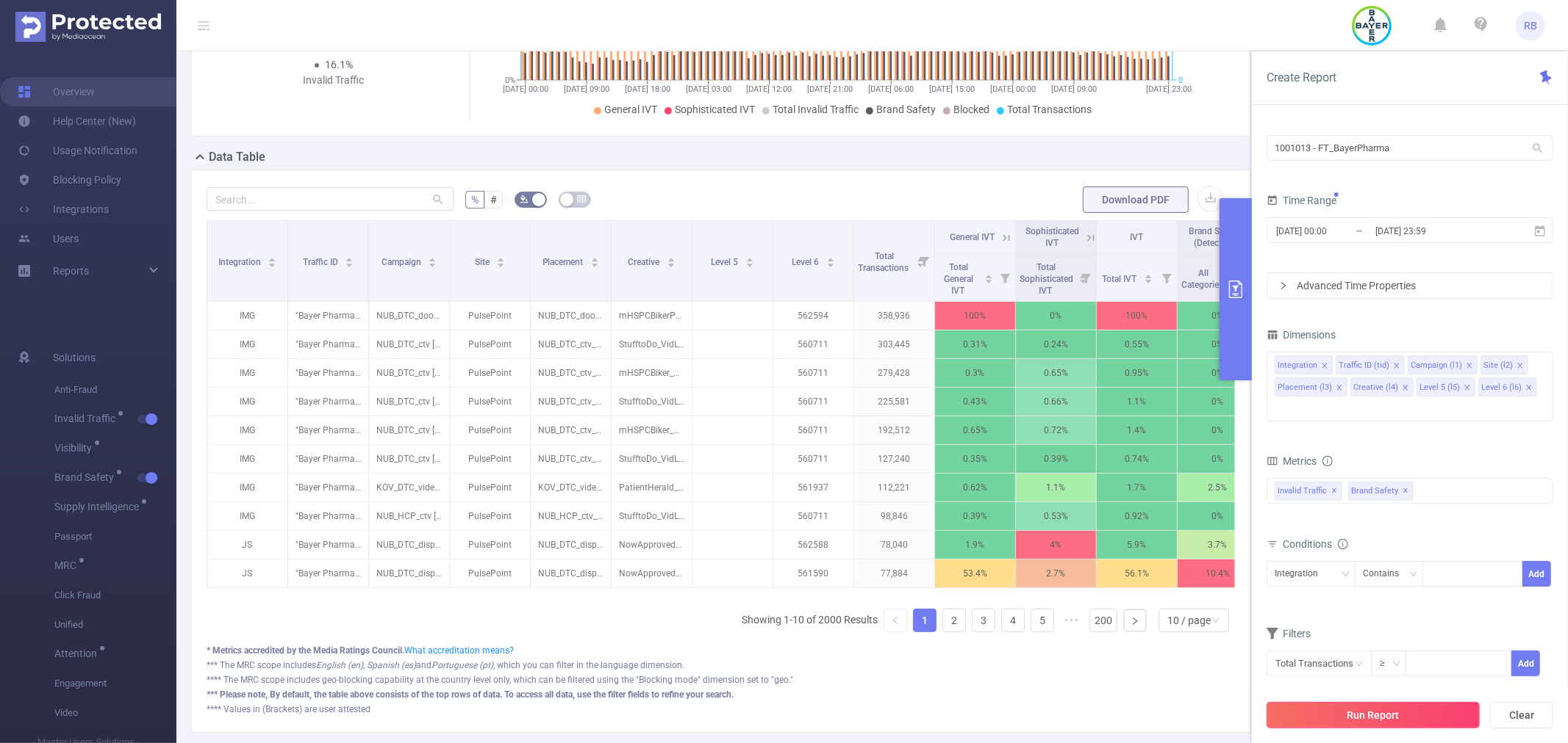
click at [1369, 728] on button "Run Report" at bounding box center [1373, 715] width 214 height 27
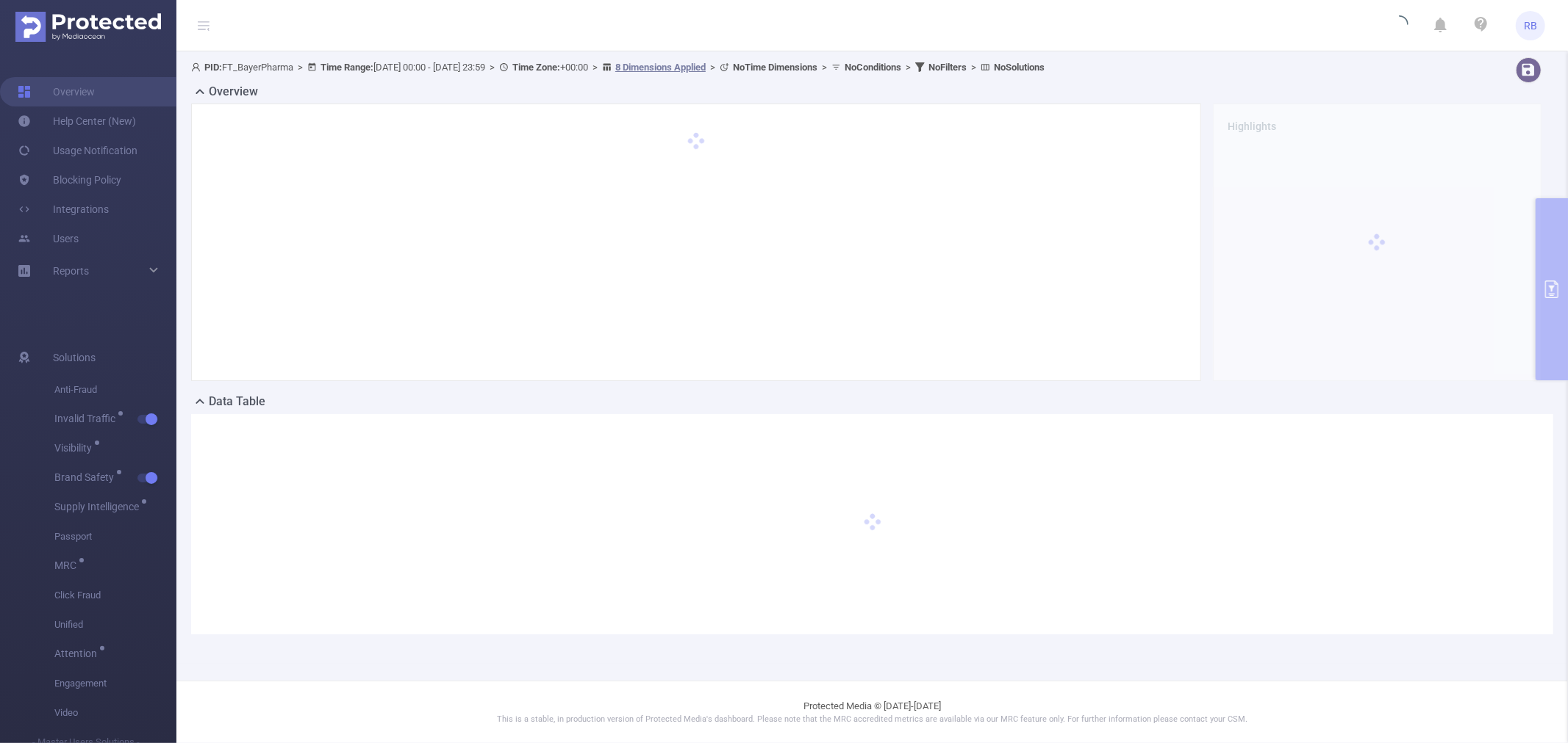
scroll to position [0, 0]
